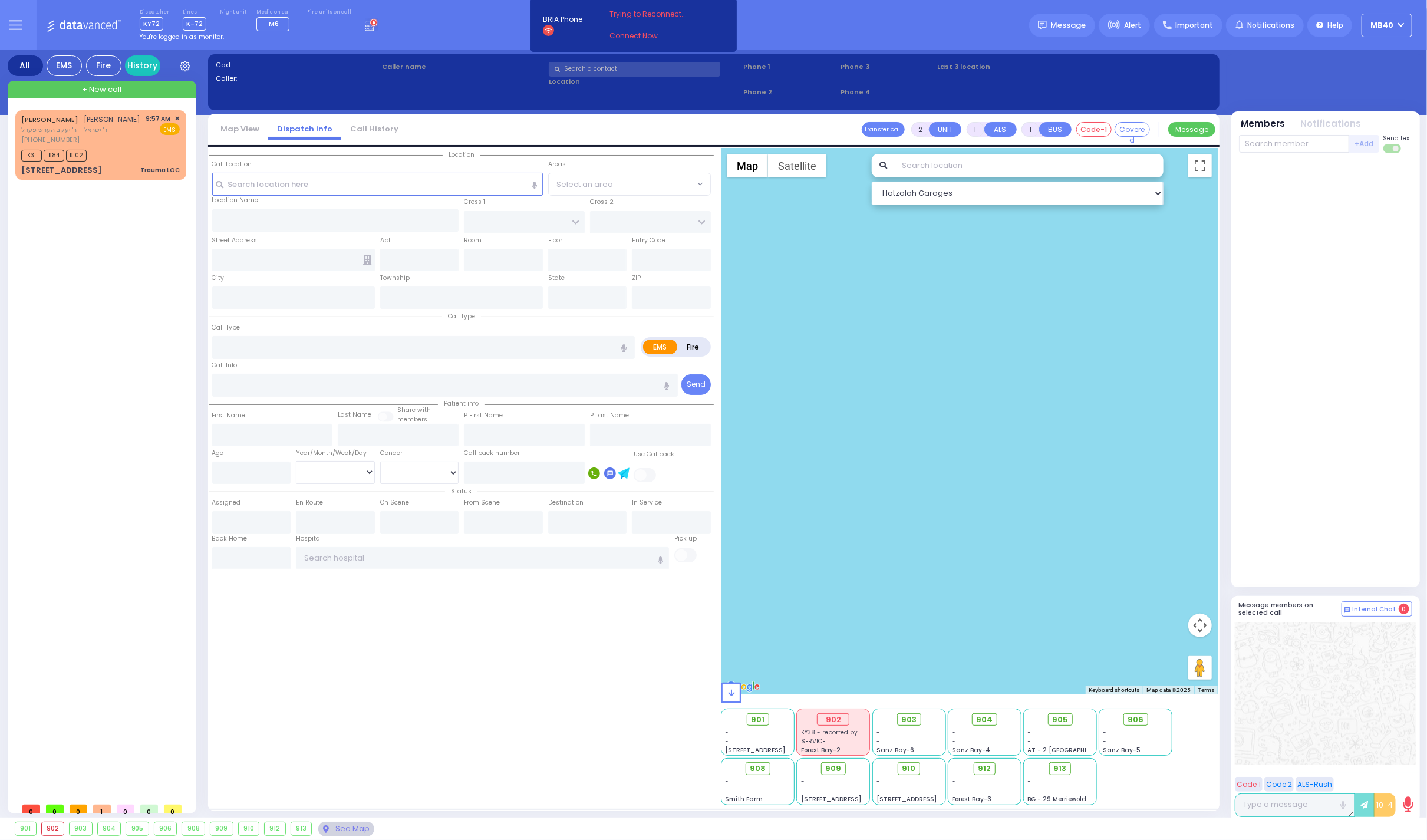
click at [370, 23] on circle at bounding box center [374, 23] width 6 height 6
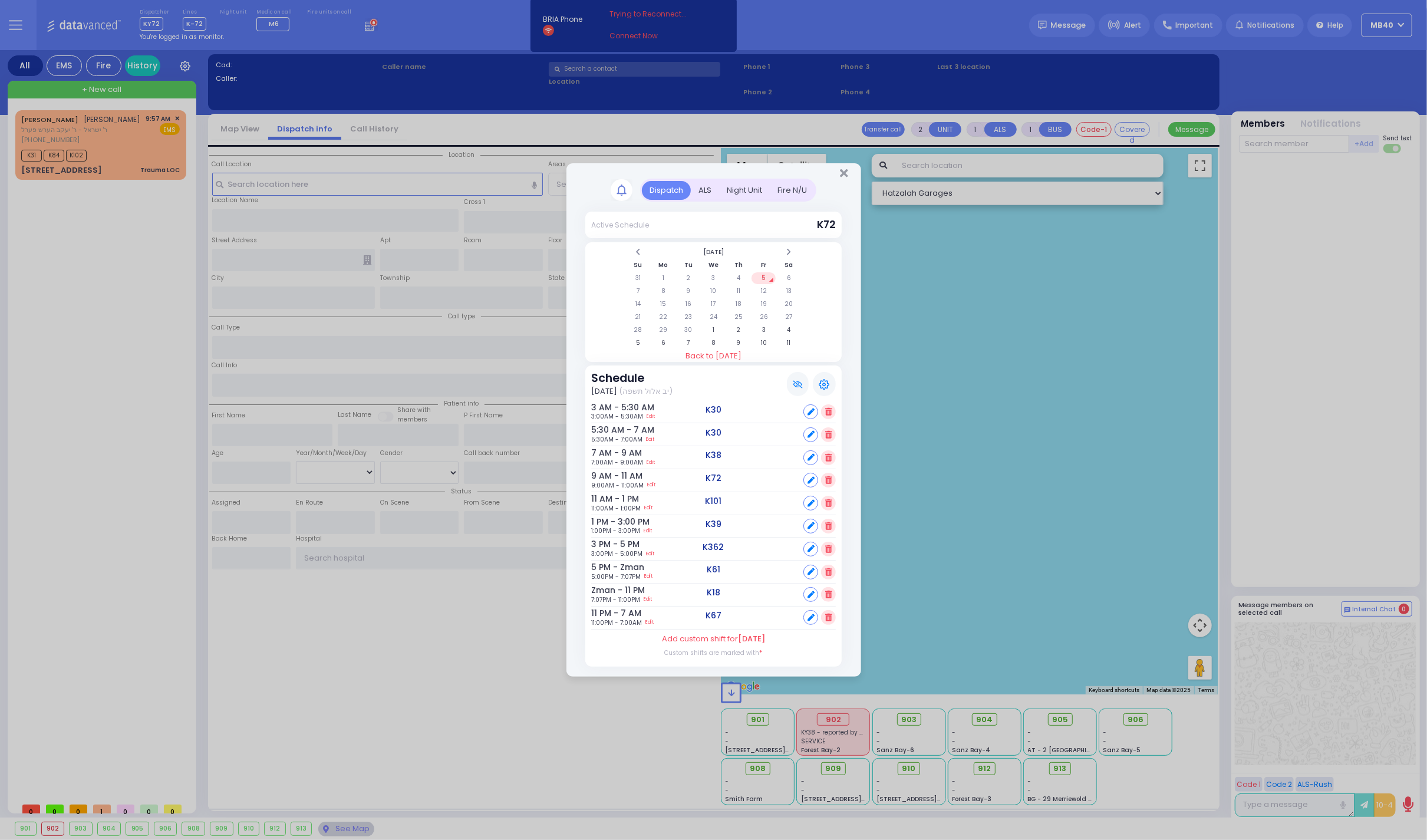
click at [708, 181] on div "ALS" at bounding box center [705, 190] width 29 height 20
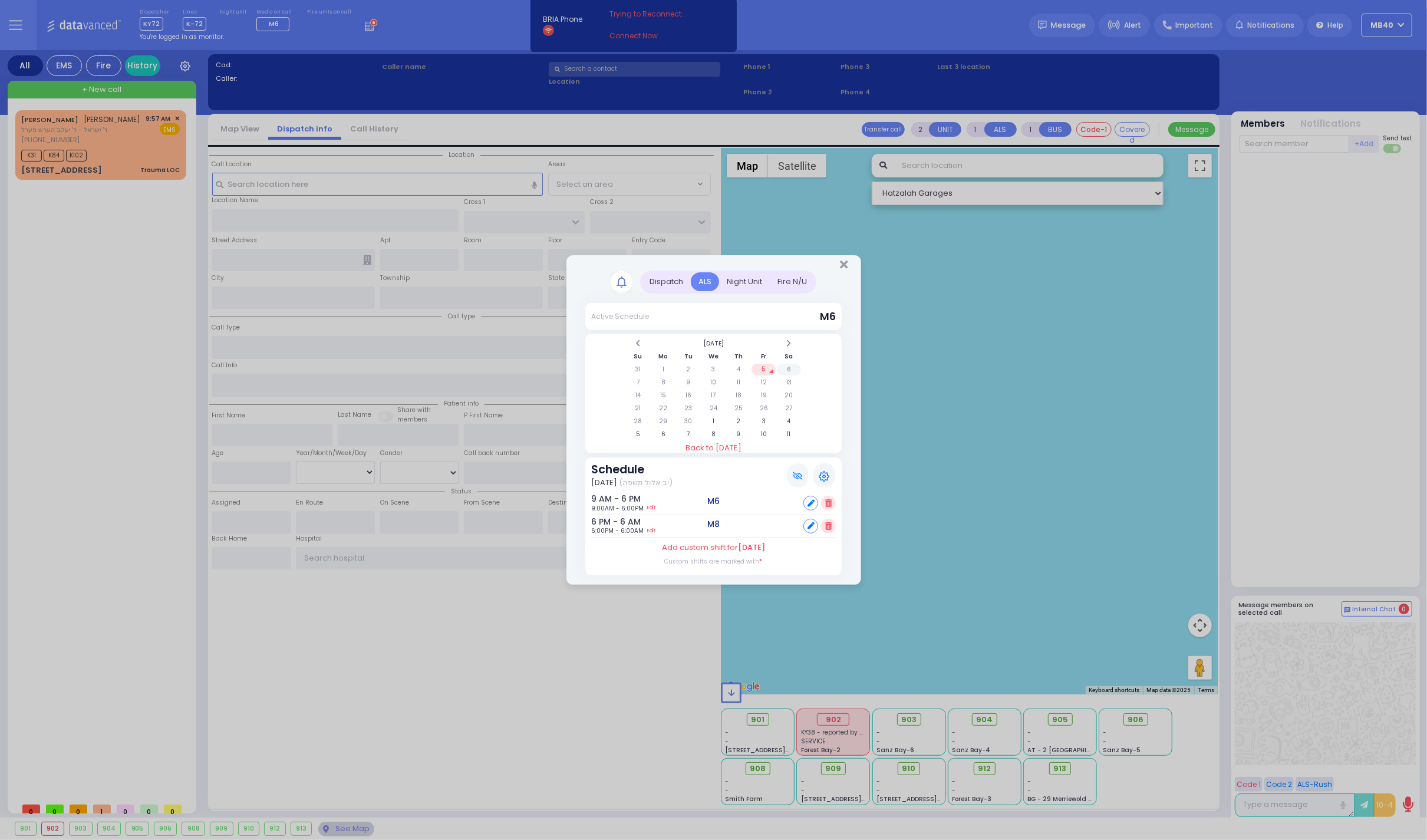
click at [788, 366] on td "6" at bounding box center [789, 370] width 24 height 12
click at [810, 524] on icon at bounding box center [811, 526] width 7 height 7
select select
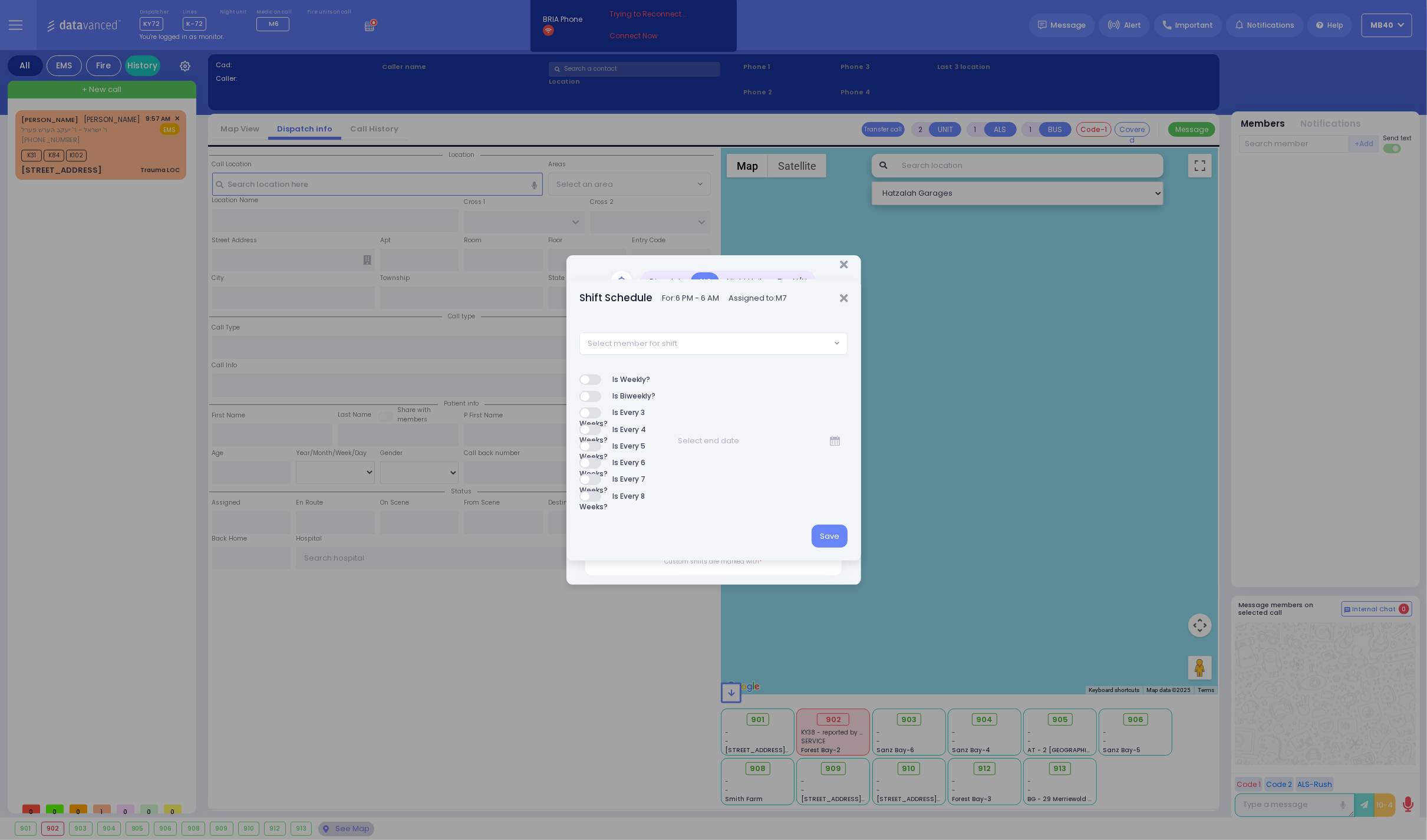
click at [710, 340] on span "Select member for shift" at bounding box center [705, 343] width 251 height 21
type input "m3"
select select "0bc4bf6d-6c4f-4fd2-87d0-ec4d8528871f"
click at [828, 541] on button "Save" at bounding box center [830, 535] width 36 height 22
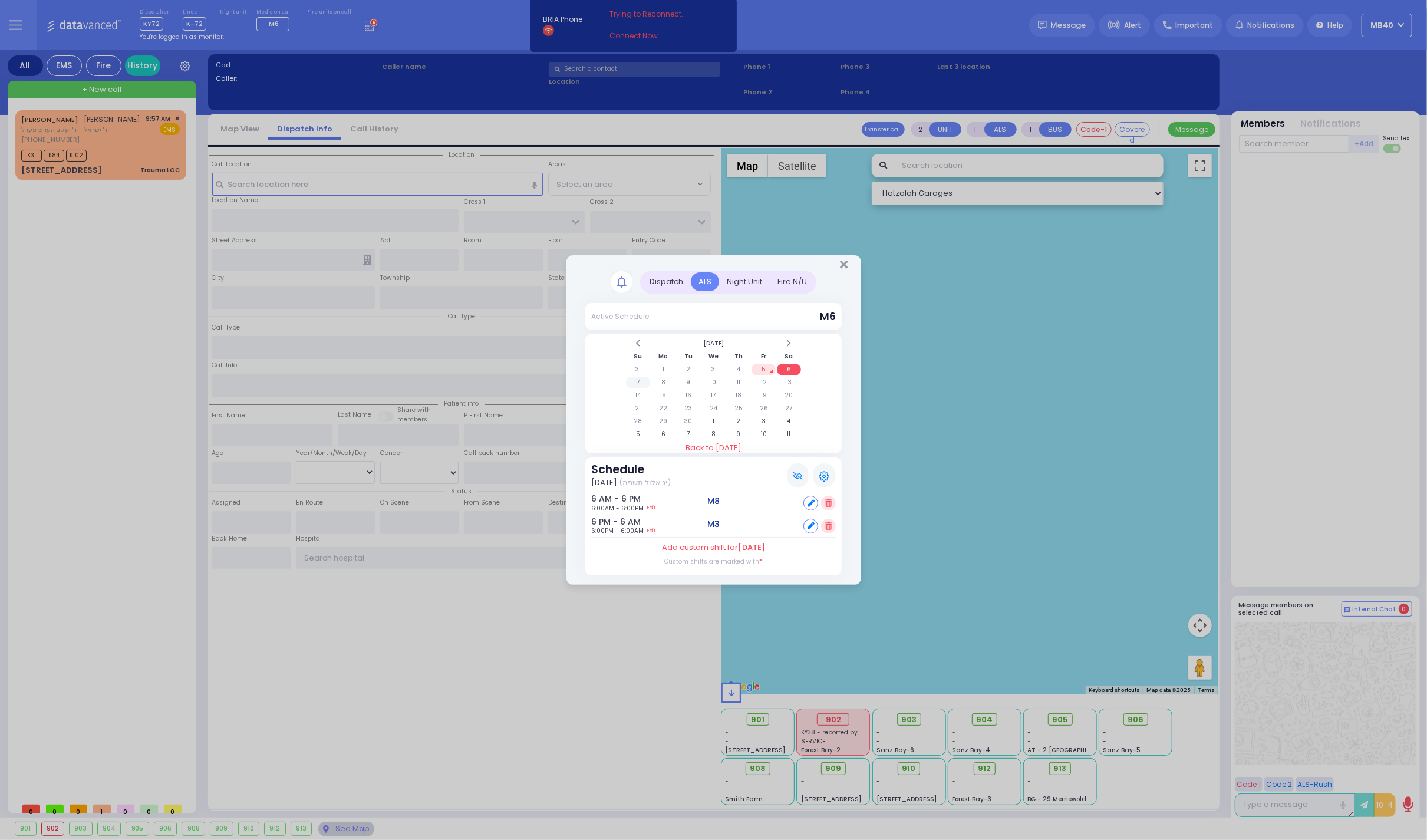
click at [638, 380] on td "7" at bounding box center [638, 382] width 24 height 12
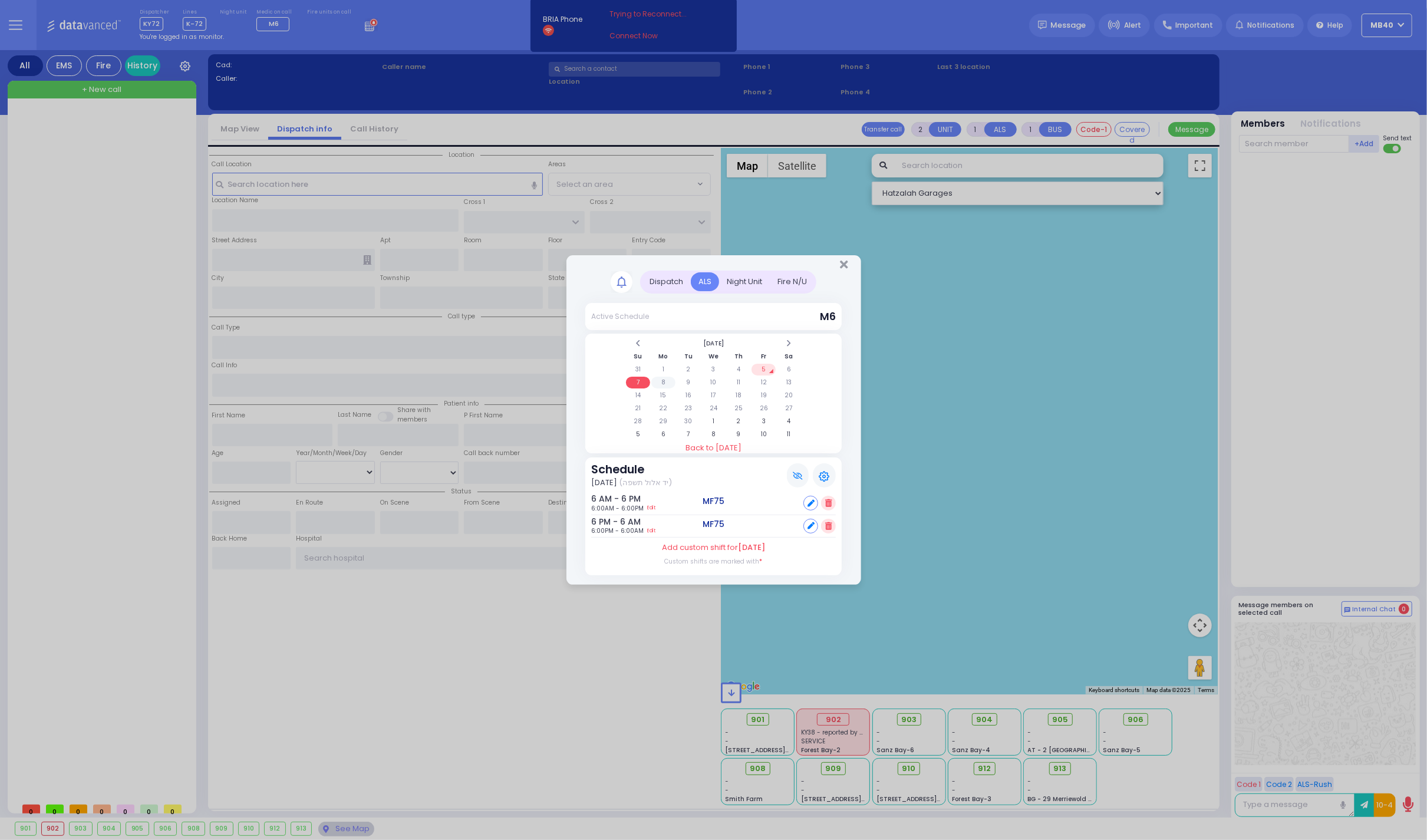
click at [661, 380] on td "8" at bounding box center [663, 382] width 24 height 12
click at [689, 378] on td "9" at bounding box center [689, 382] width 24 height 12
click at [714, 378] on td "10" at bounding box center [714, 382] width 24 height 12
click at [812, 524] on icon at bounding box center [811, 526] width 7 height 7
select select
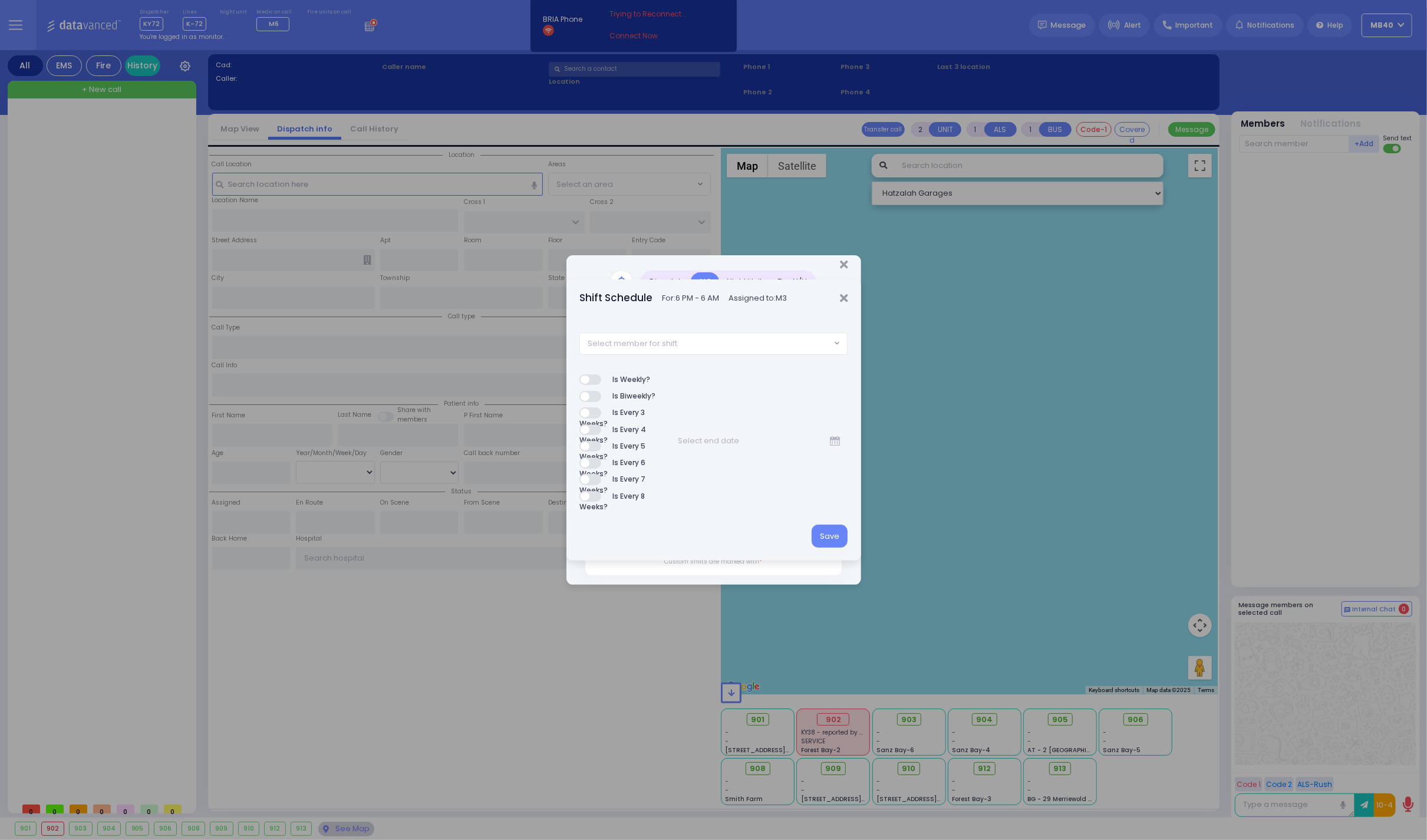
click at [687, 345] on span "Select member for shift" at bounding box center [705, 343] width 251 height 21
type input "m6"
select select "86026ef4-d6af-4608-b2af-d1b3b0119fc7"
click at [835, 536] on button "Save" at bounding box center [830, 535] width 36 height 22
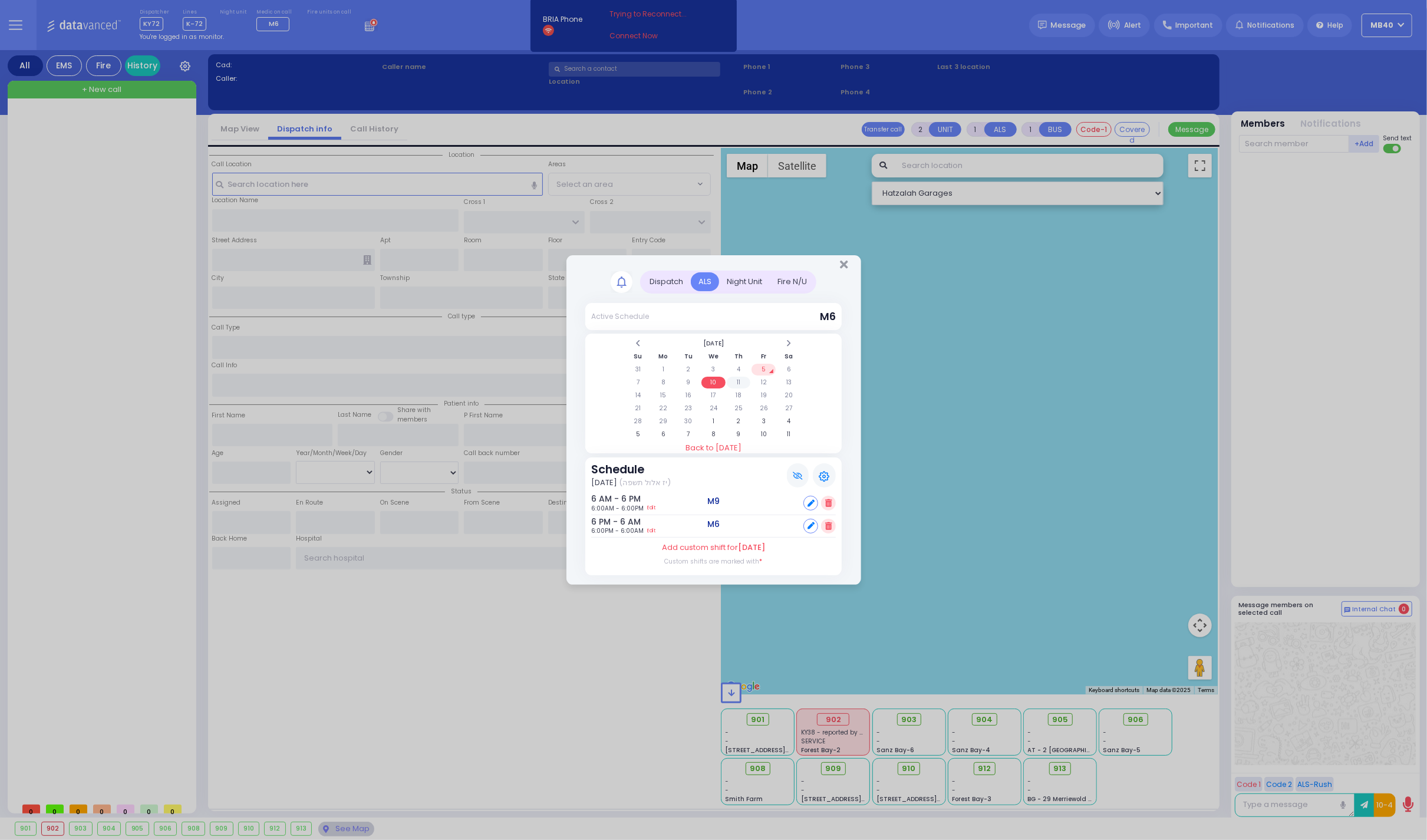
click at [739, 377] on td "11" at bounding box center [739, 382] width 24 height 12
click at [763, 378] on td "12" at bounding box center [764, 382] width 24 height 12
drag, startPoint x: 840, startPoint y: 259, endPoint x: 828, endPoint y: 262, distance: 12.4
click at [840, 259] on icon "Close" at bounding box center [844, 264] width 8 height 12
